Goal: Task Accomplishment & Management: Use online tool/utility

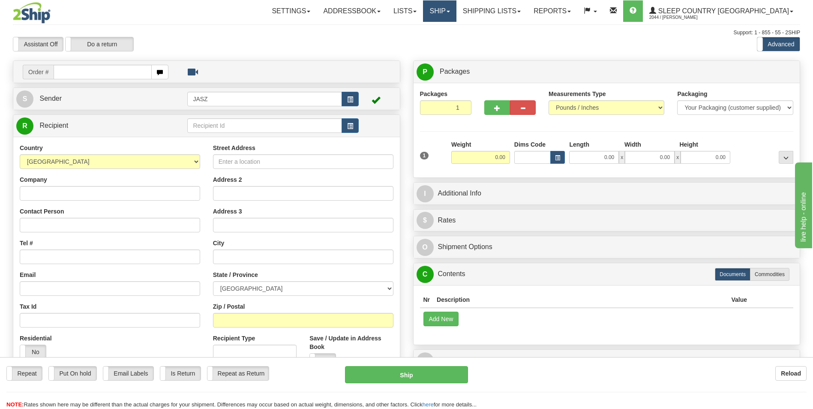
click at [456, 17] on link "Ship" at bounding box center [439, 10] width 33 height 21
click at [448, 41] on span "OnHold / Order Queue" at bounding box center [417, 41] width 60 height 7
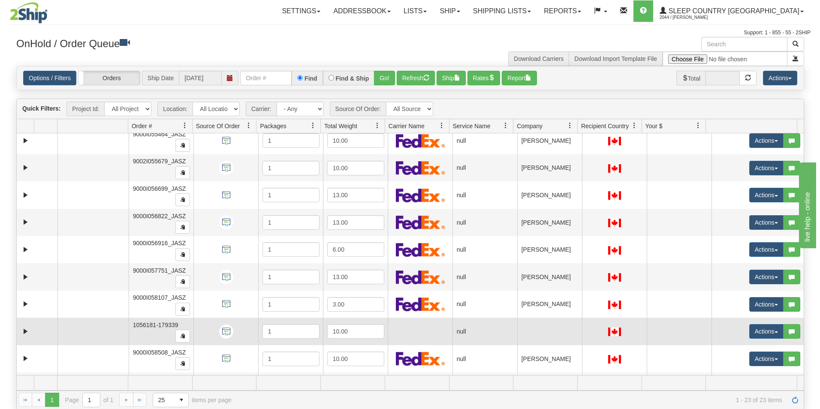
scroll to position [385, 0]
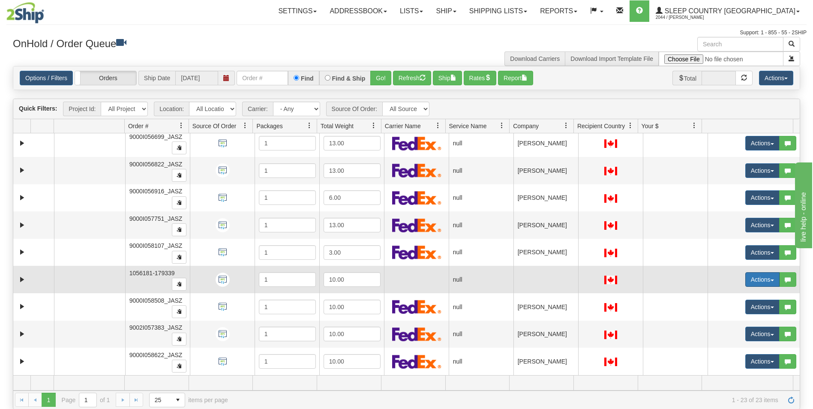
click at [753, 281] on button "Actions" at bounding box center [762, 279] width 34 height 15
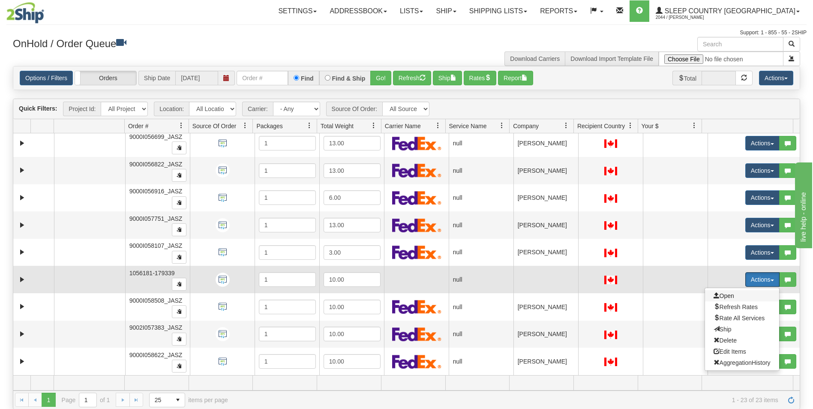
click at [723, 296] on span "Open" at bounding box center [724, 295] width 21 height 7
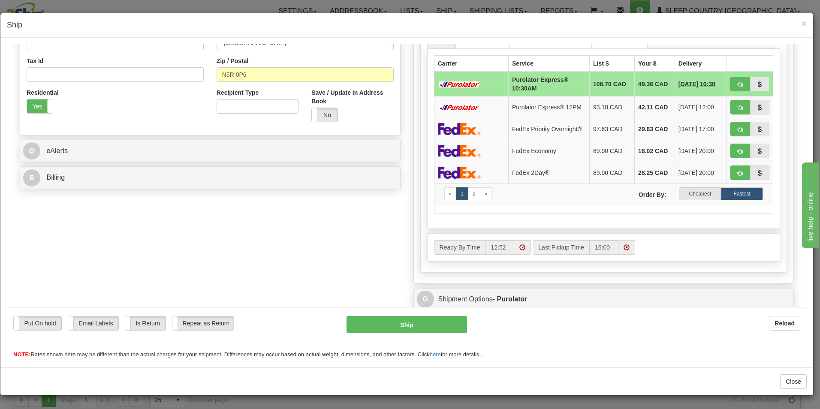
scroll to position [257, 0]
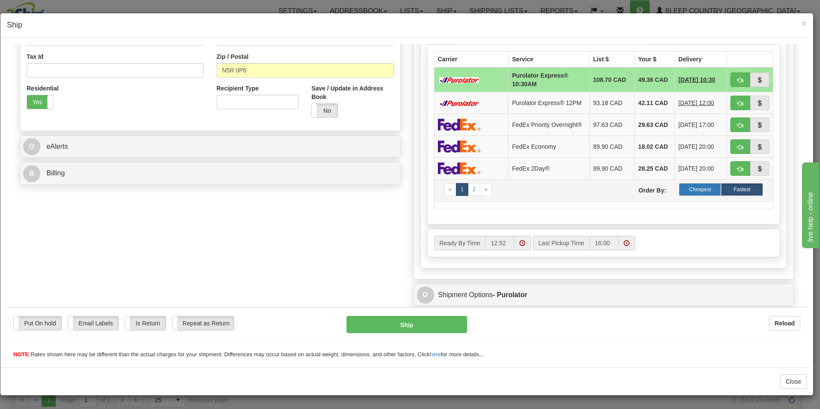
click at [691, 194] on label "Cheapest" at bounding box center [700, 189] width 42 height 13
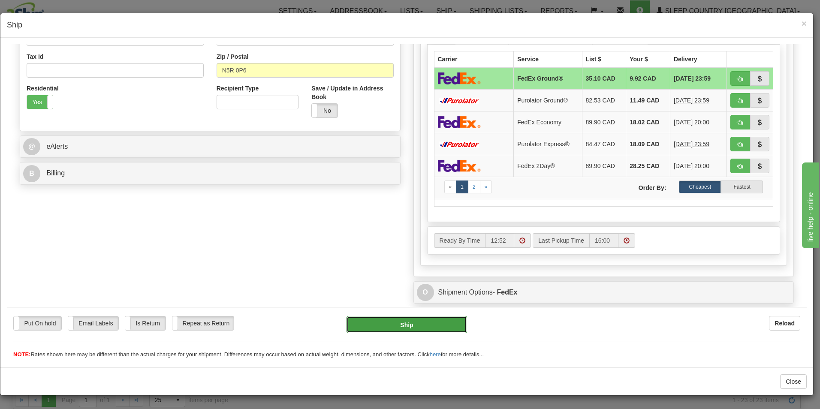
click at [451, 321] on button "Ship" at bounding box center [406, 323] width 120 height 17
type input "92"
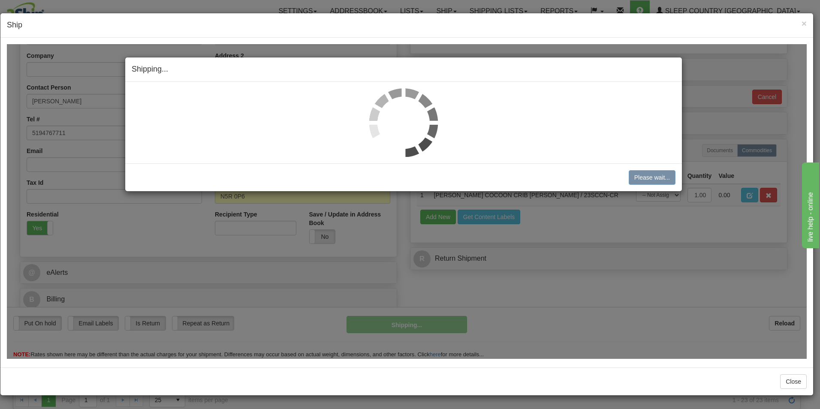
scroll to position [131, 0]
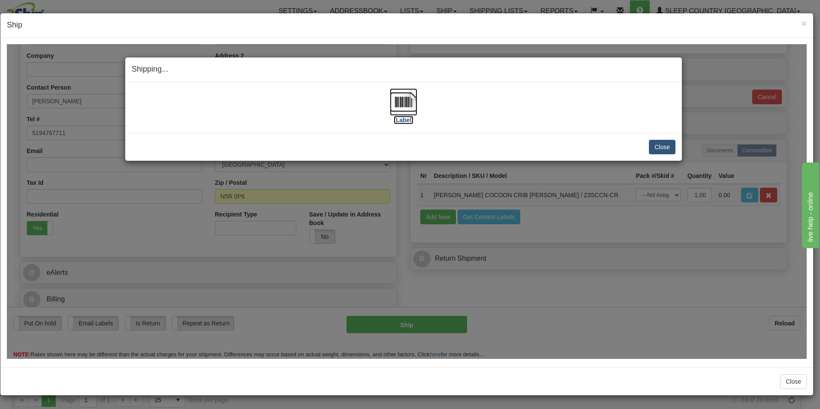
click at [398, 96] on img at bounding box center [403, 101] width 27 height 27
click at [658, 144] on button "Close" at bounding box center [662, 146] width 27 height 15
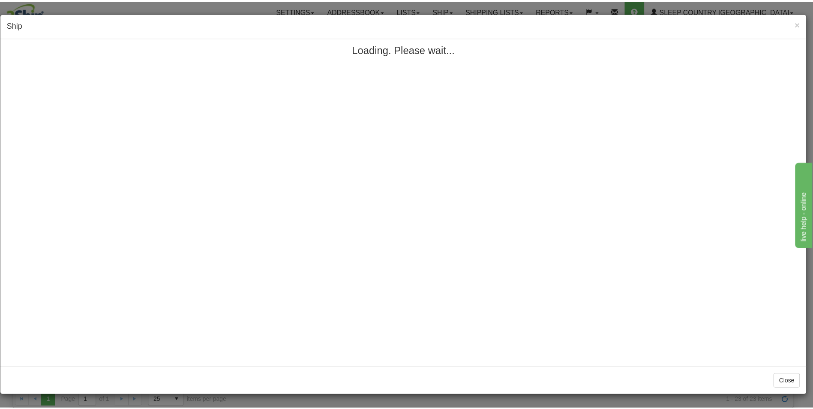
scroll to position [0, 0]
